Goal: Transaction & Acquisition: Obtain resource

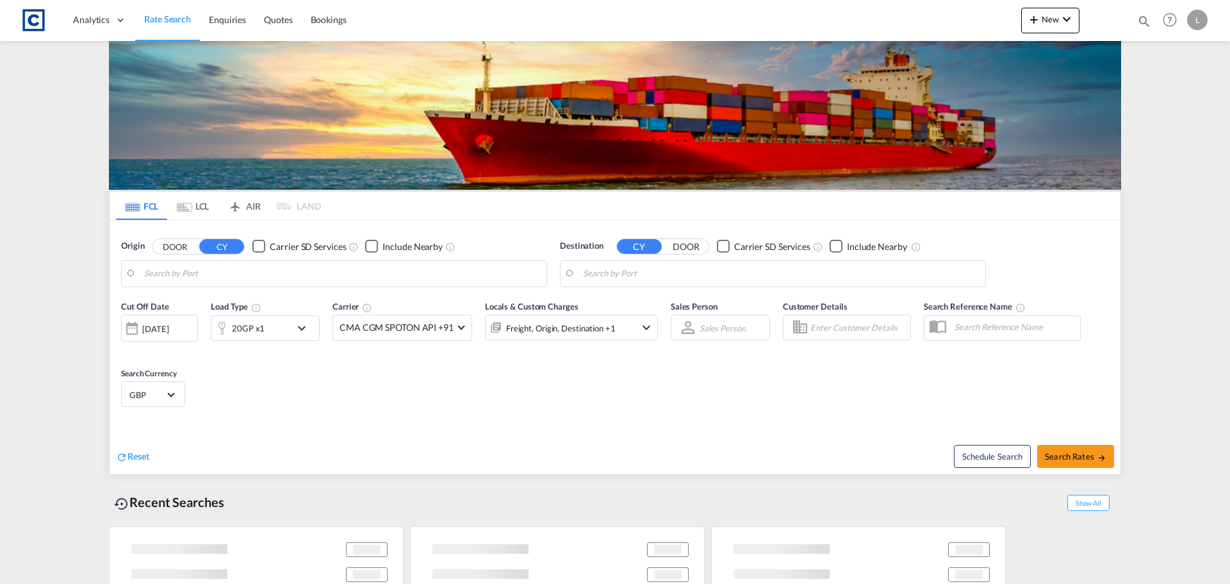
type input "GB-CW10, [GEOGRAPHIC_DATA][PERSON_NAME]"
type input "Chattogram (Chittagong), BDCGP"
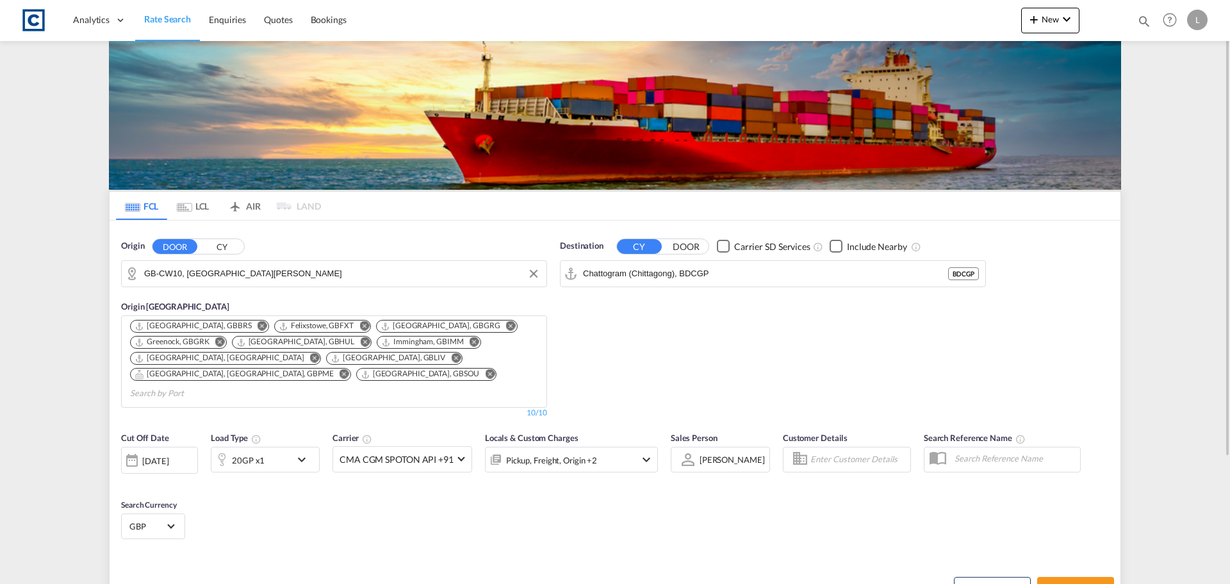
click at [218, 276] on input "GB-CW10, [GEOGRAPHIC_DATA][PERSON_NAME]" at bounding box center [342, 273] width 396 height 19
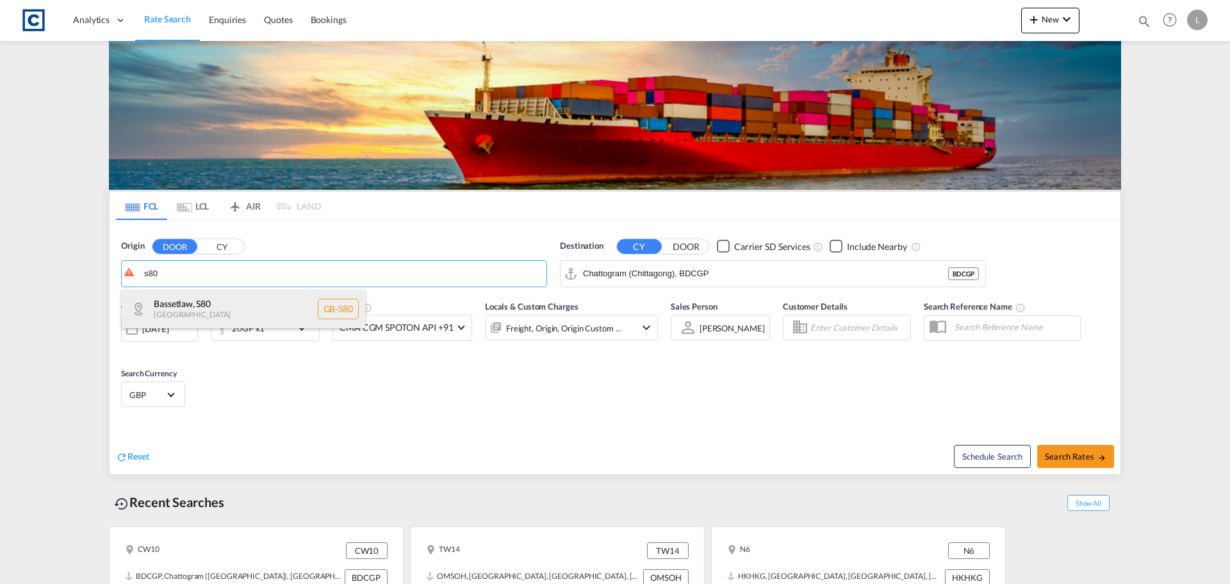
click at [229, 311] on div "Bassetlaw , S80 [GEOGRAPHIC_DATA] [GEOGRAPHIC_DATA]-S80" at bounding box center [244, 309] width 244 height 38
type input "GB-S80, Bassetlaw"
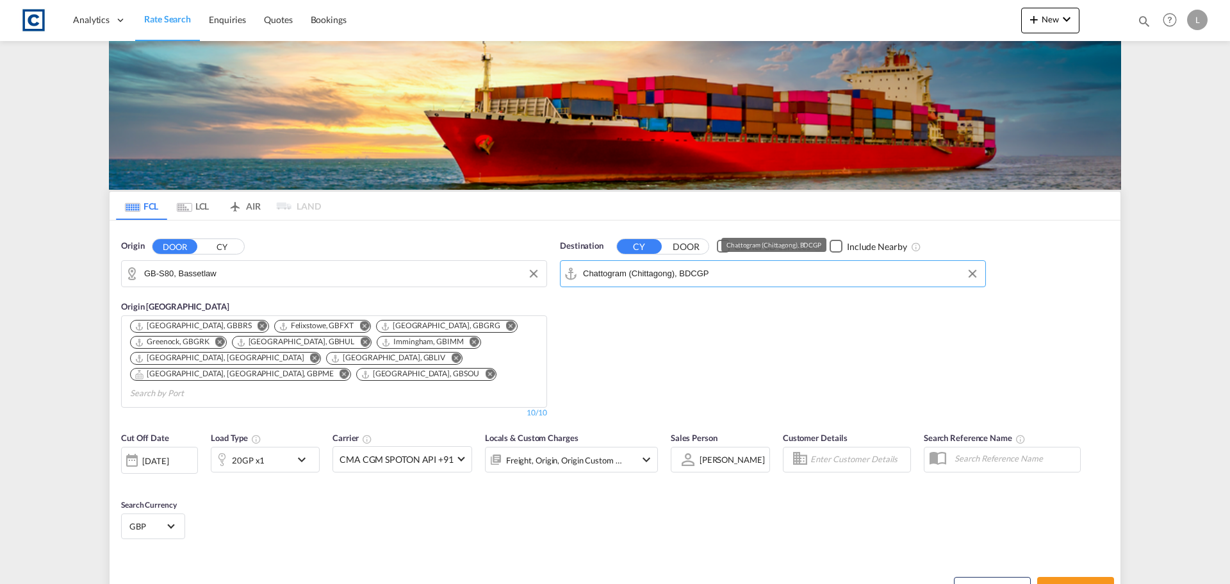
click at [718, 274] on input "Chattogram (Chittagong), BDCGP" at bounding box center [781, 273] width 396 height 19
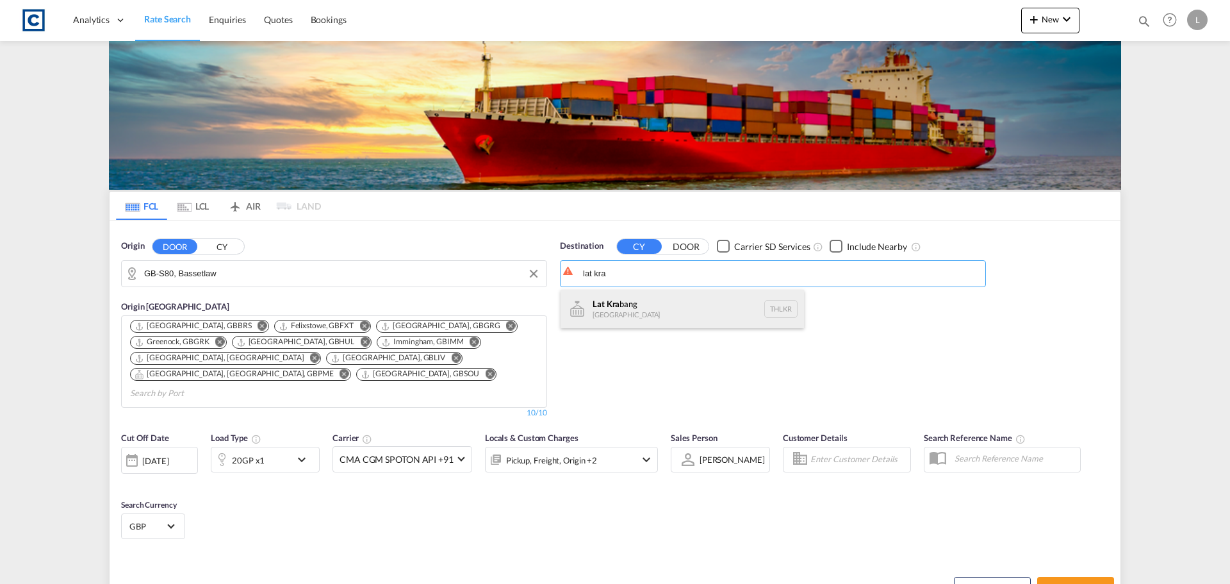
click at [681, 320] on div "Lat Kra bang [GEOGRAPHIC_DATA] THLKR" at bounding box center [683, 309] width 244 height 38
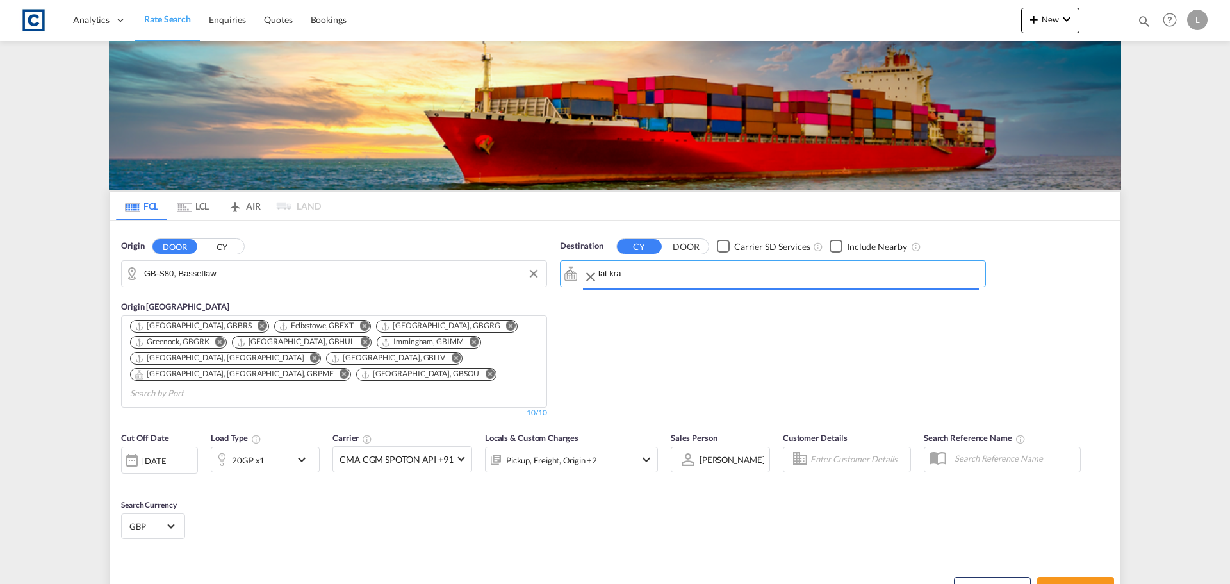
type input "[GEOGRAPHIC_DATA], THLKR"
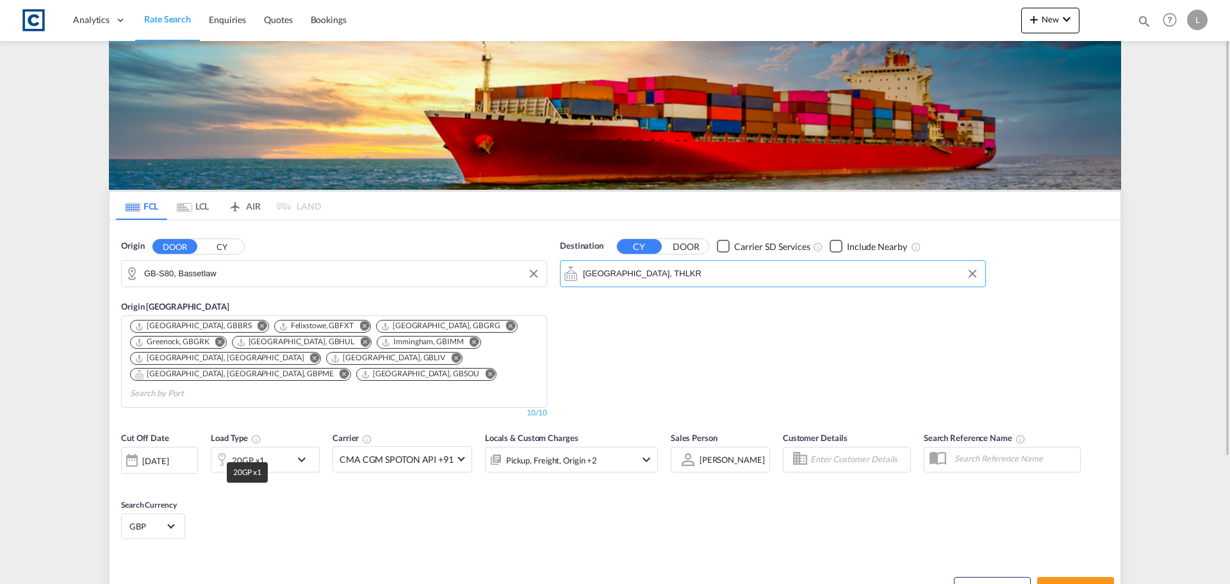
click at [245, 451] on div "20GP x1" at bounding box center [248, 460] width 33 height 18
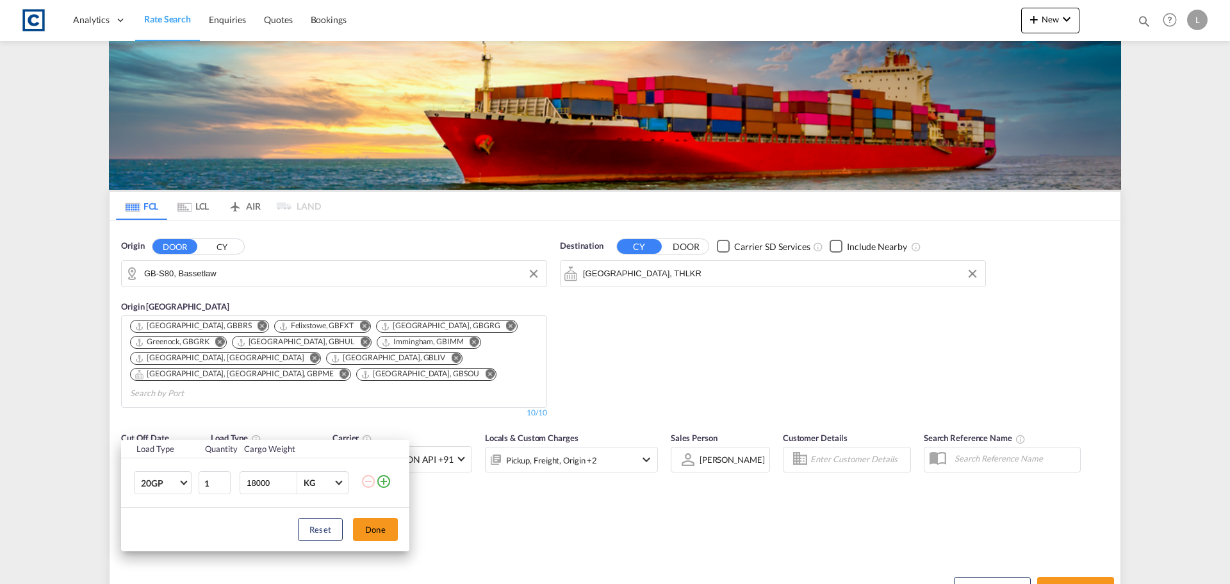
click at [382, 474] on md-icon "icon-plus-circle-outline" at bounding box center [383, 481] width 15 height 15
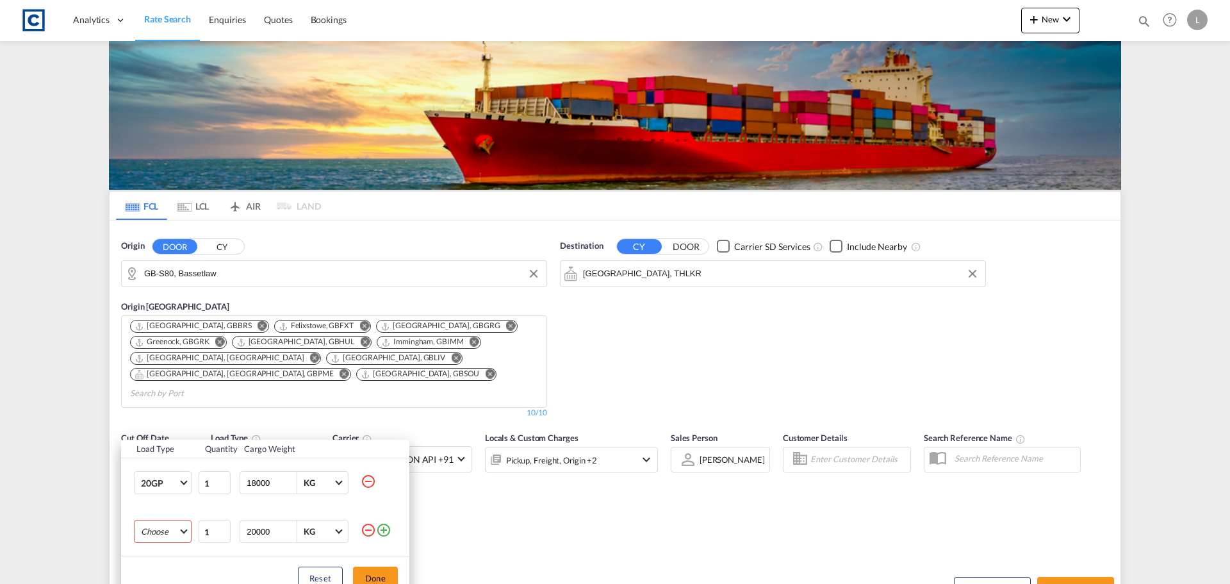
click at [161, 529] on md-select "Choose 20GP 40GP 40HC 45HC 20RE 40RE 40HR 20OT 40OT 20FR 40FR 40NR 20NR 45S 20T…" at bounding box center [163, 531] width 58 height 23
click at [160, 456] on div "40GP" at bounding box center [152, 460] width 22 height 12
drag, startPoint x: 286, startPoint y: 529, endPoint x: 203, endPoint y: 530, distance: 83.3
click at [245, 530] on input "20001" at bounding box center [270, 531] width 51 height 22
type input "2"
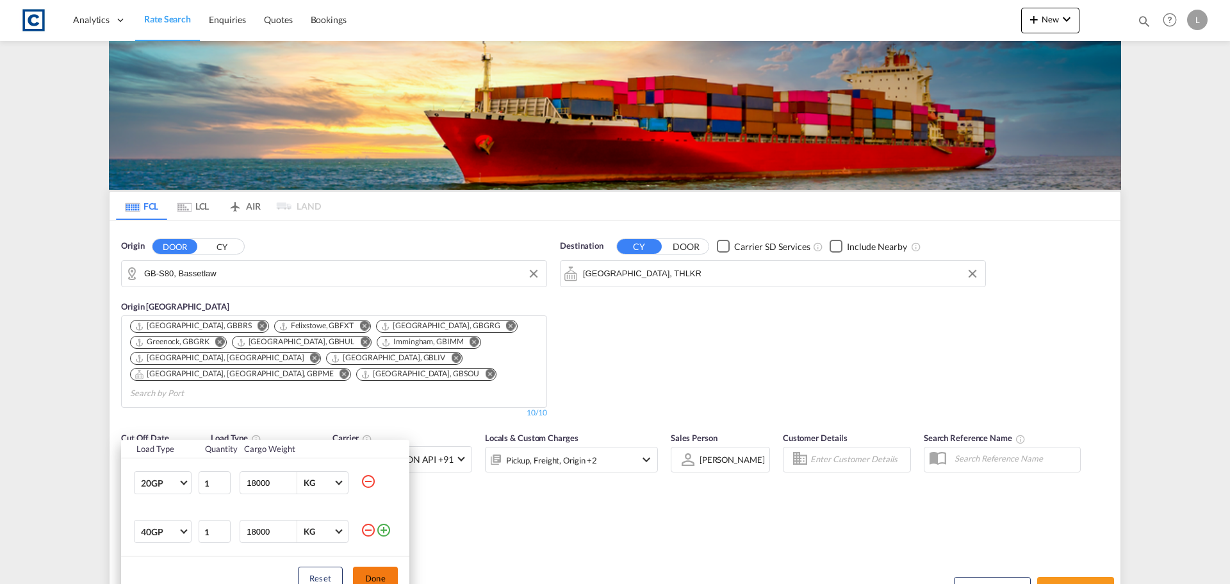
type input "18000"
click at [385, 570] on button "Done" at bounding box center [375, 578] width 45 height 23
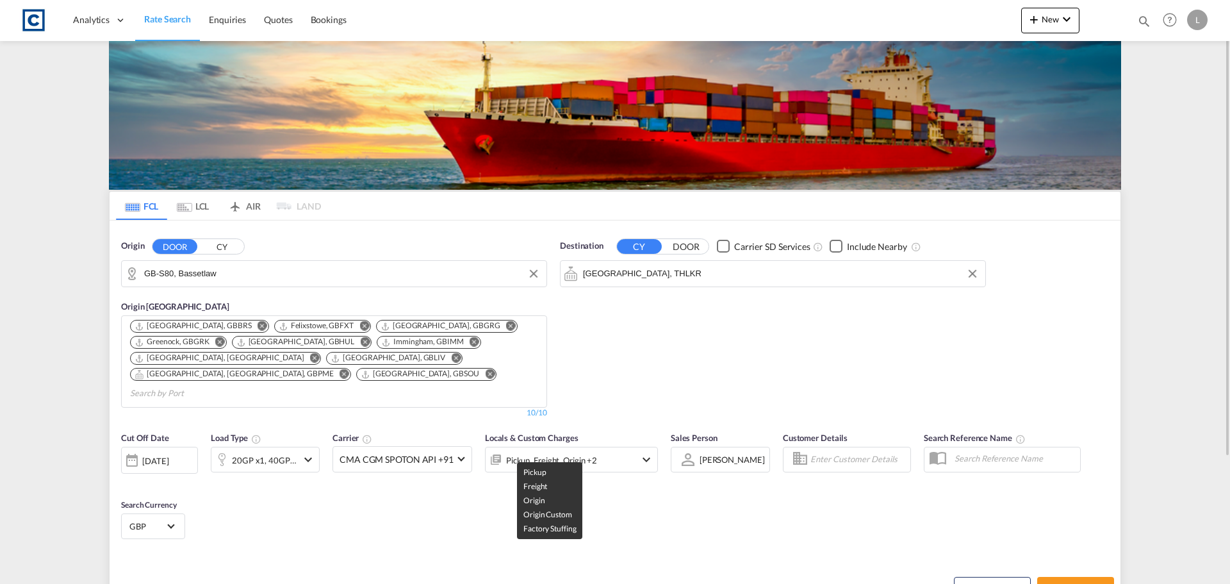
click at [576, 451] on div "Pickup, Freight, Origin +2" at bounding box center [551, 460] width 91 height 18
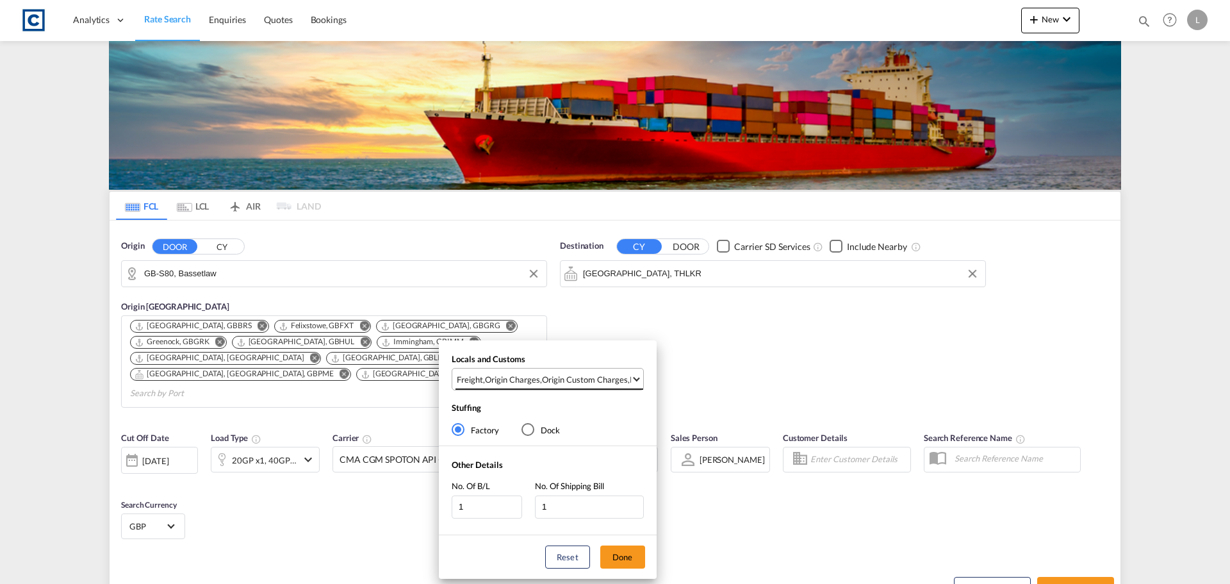
click at [565, 377] on div "Origin Custom Charges" at bounding box center [585, 380] width 86 height 12
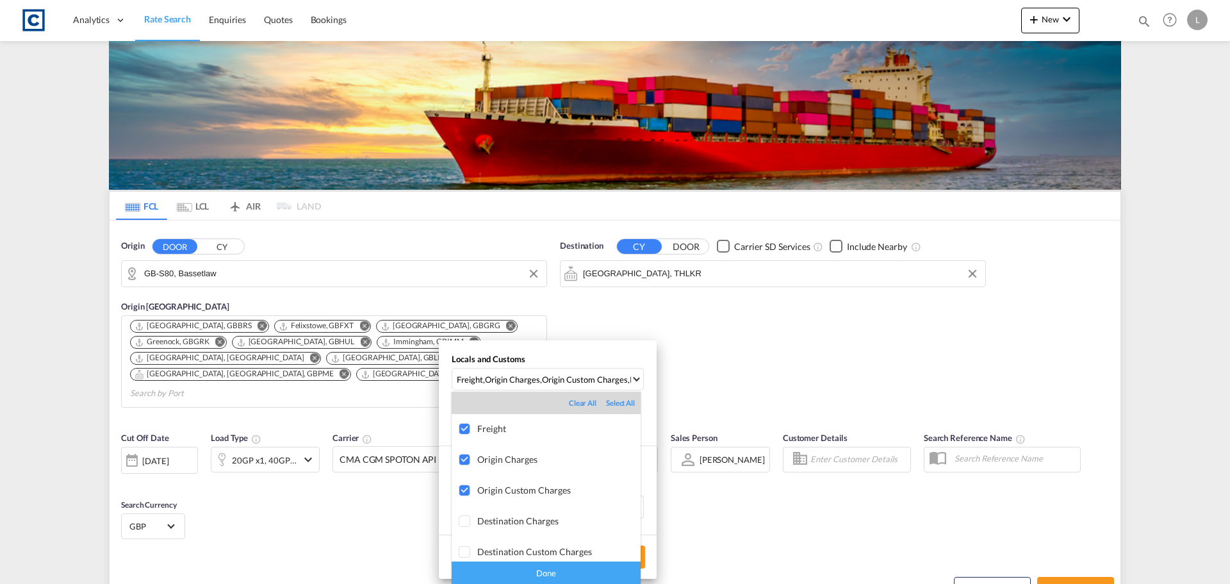
click at [554, 563] on div "Done" at bounding box center [546, 572] width 189 height 22
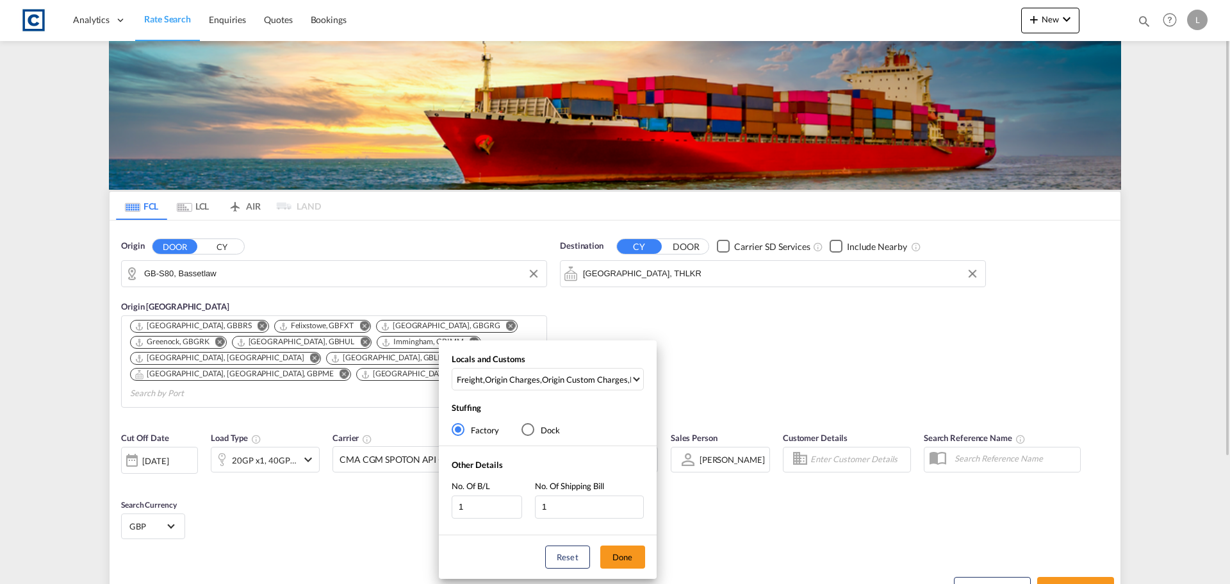
drag, startPoint x: 635, startPoint y: 562, endPoint x: 850, endPoint y: 577, distance: 215.9
click at [636, 562] on button "Done" at bounding box center [622, 556] width 45 height 23
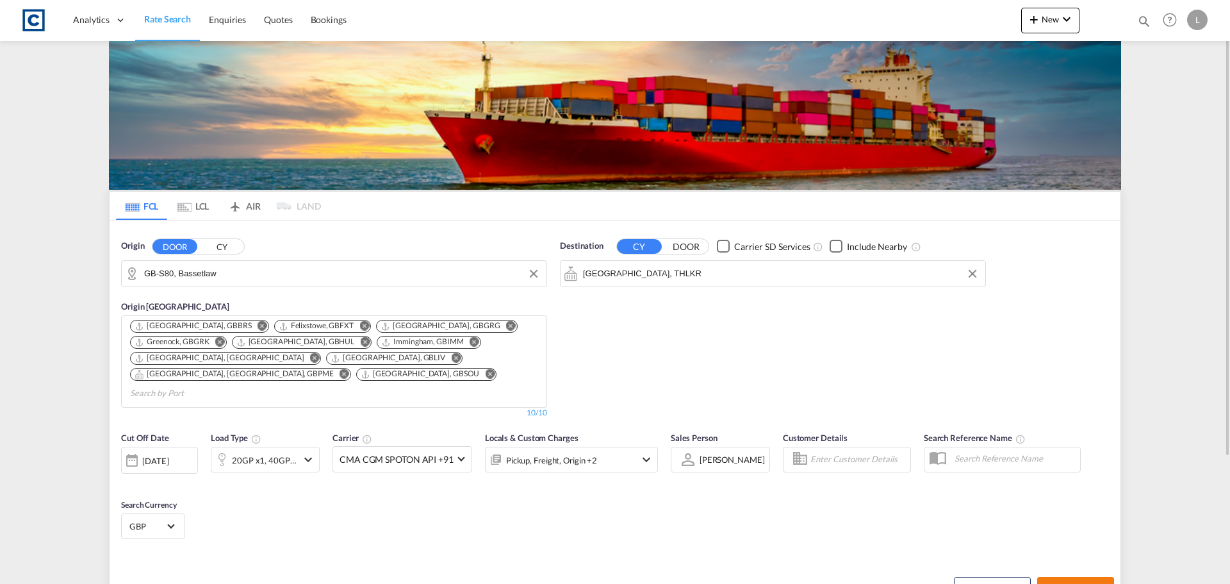
click at [1074, 583] on span "Search Rates" at bounding box center [1076, 588] width 62 height 10
type input "S80 to THLKR / [DATE]"
